Goal: Find contact information: Find contact information

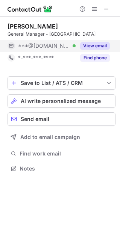
scroll to position [4, 4]
click at [88, 47] on button "View email" at bounding box center [95, 46] width 30 height 8
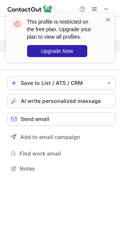
click at [108, 20] on span at bounding box center [108, 20] width 6 height 8
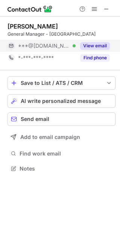
click at [93, 46] on button "View email" at bounding box center [95, 46] width 30 height 8
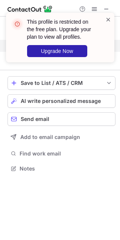
click at [108, 17] on span at bounding box center [108, 20] width 6 height 8
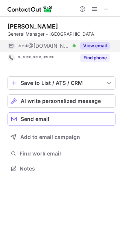
click at [71, 119] on div "Send email" at bounding box center [66, 119] width 91 height 6
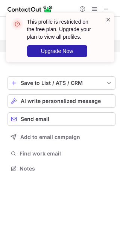
click at [107, 22] on span at bounding box center [108, 20] width 6 height 8
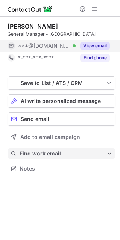
click at [53, 150] on span "Find work email" at bounding box center [63, 153] width 87 height 7
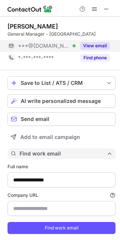
scroll to position [19, 0]
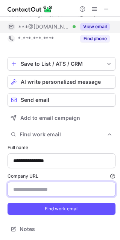
click at [50, 192] on input "Company URL Finding work email will consume 1 credit if a match is found." at bounding box center [62, 189] width 108 height 15
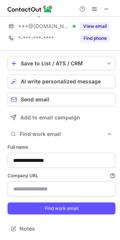
scroll to position [4, 4]
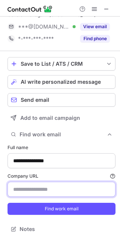
click at [35, 192] on input "Company URL Finding work email will consume 1 credit if a match is found." at bounding box center [62, 189] width 108 height 15
paste input "**********"
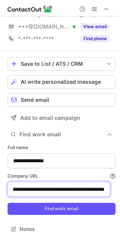
scroll to position [0, 0]
drag, startPoint x: 40, startPoint y: 188, endPoint x: -21, endPoint y: 187, distance: 61.5
click at [0, 187] on html "**********" at bounding box center [60, 120] width 120 height 240
type input "**********"
click at [8, 203] on button "Find work email" at bounding box center [62, 209] width 108 height 12
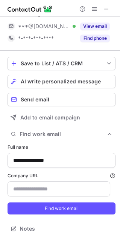
scroll to position [4, 4]
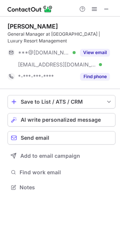
scroll to position [182, 120]
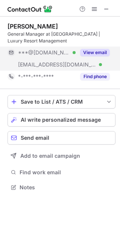
click at [96, 52] on button "View email" at bounding box center [95, 53] width 30 height 8
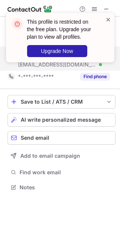
click at [107, 21] on span at bounding box center [108, 20] width 6 height 8
